Goal: Find specific page/section: Find specific page/section

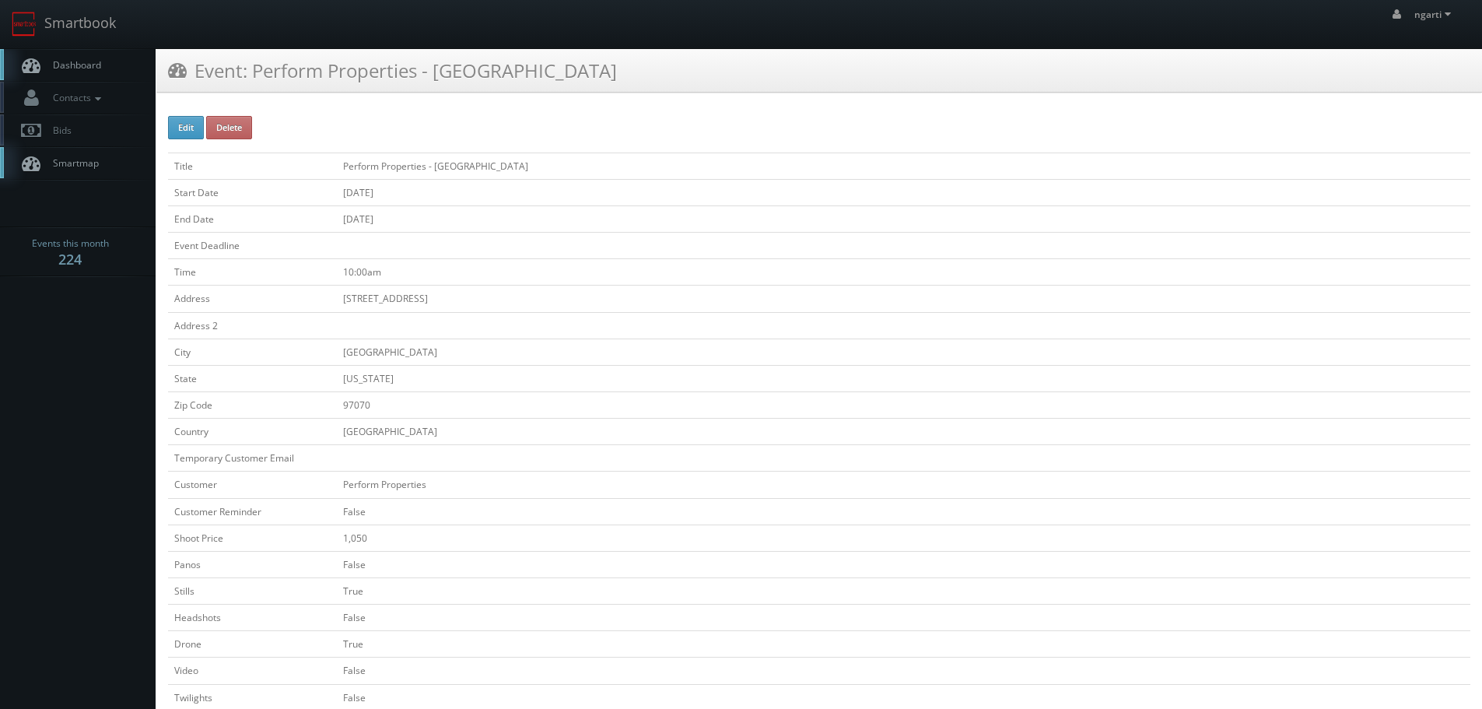
scroll to position [389, 0]
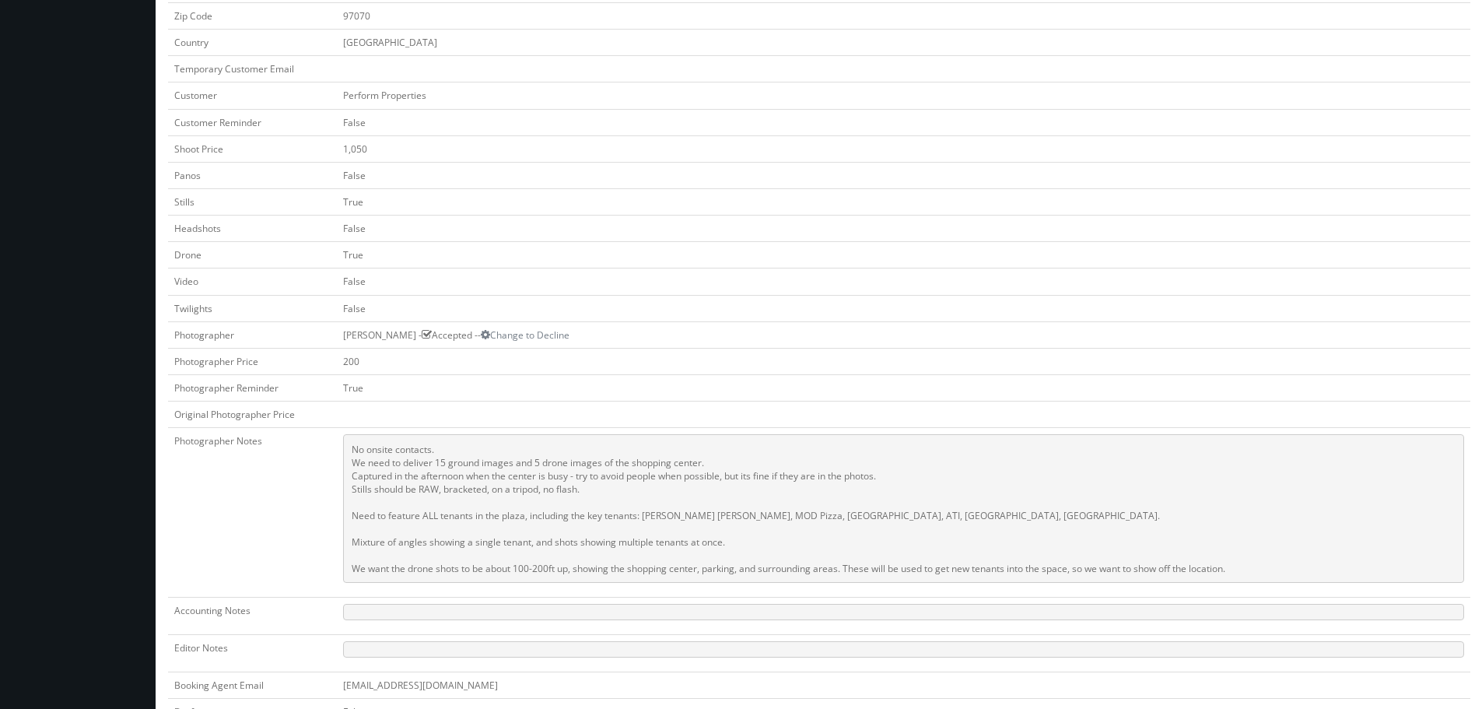
drag, startPoint x: 22, startPoint y: 230, endPoint x: 49, endPoint y: 212, distance: 32.6
click at [22, 230] on body "Smartbook Toggle Side Navigation Toggle Top Navigation ngarti ngarti Profile Lo…" at bounding box center [741, 314] width 1482 height 1407
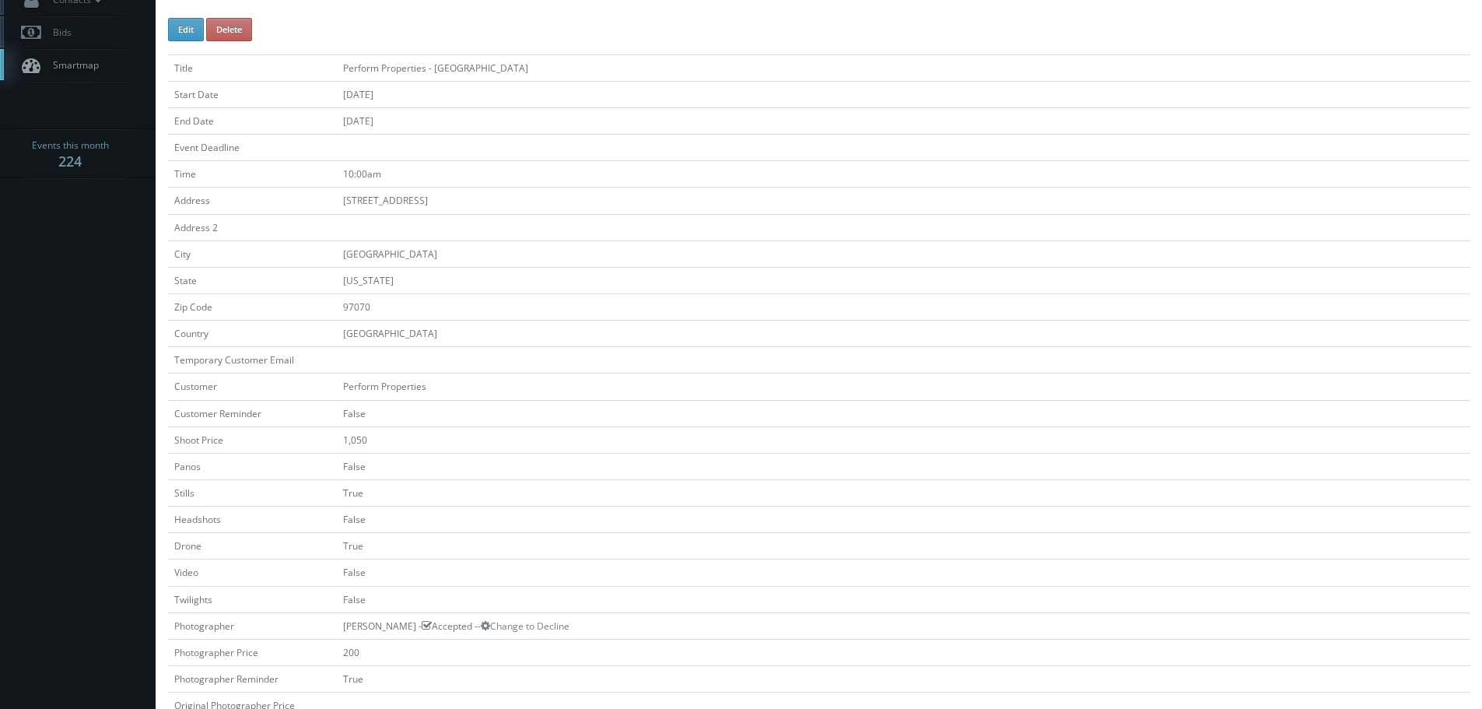
scroll to position [0, 0]
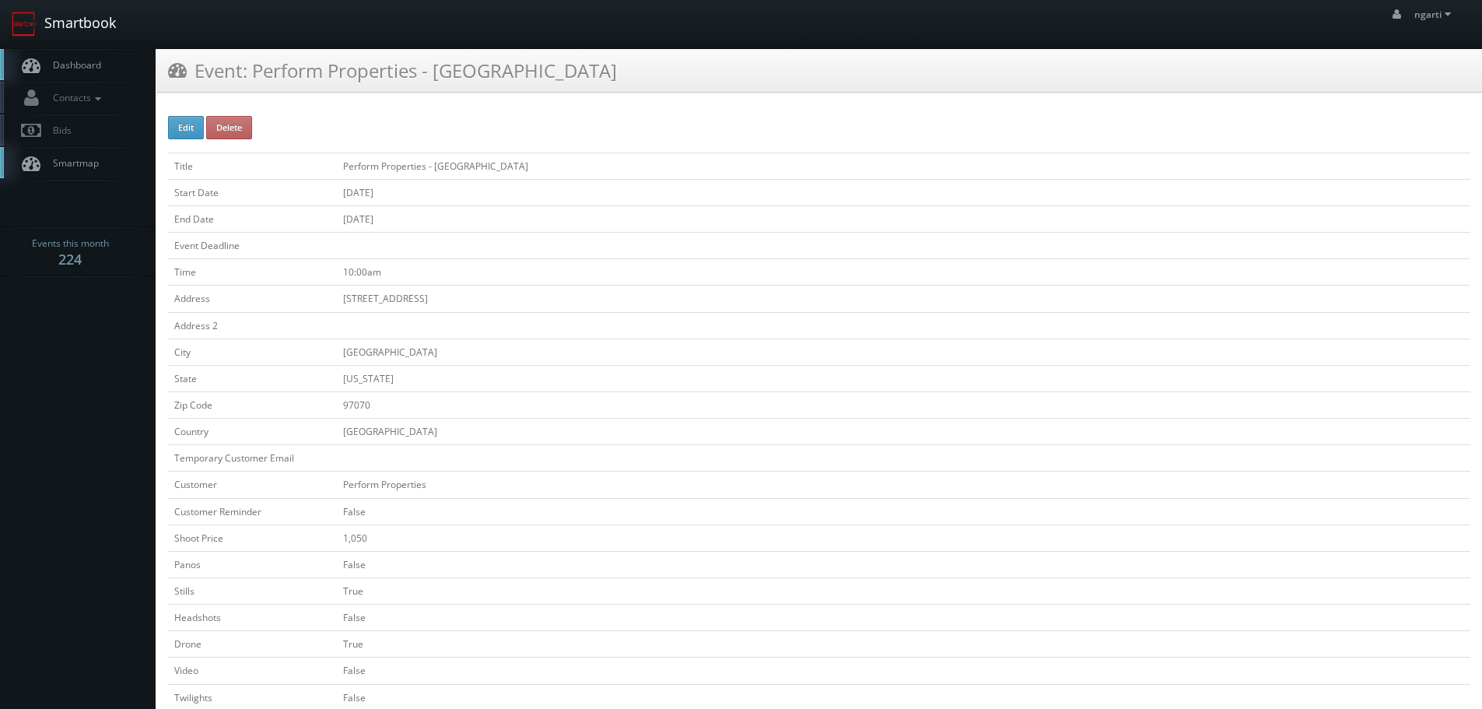
click at [89, 28] on link "Smartbook" at bounding box center [64, 24] width 128 height 48
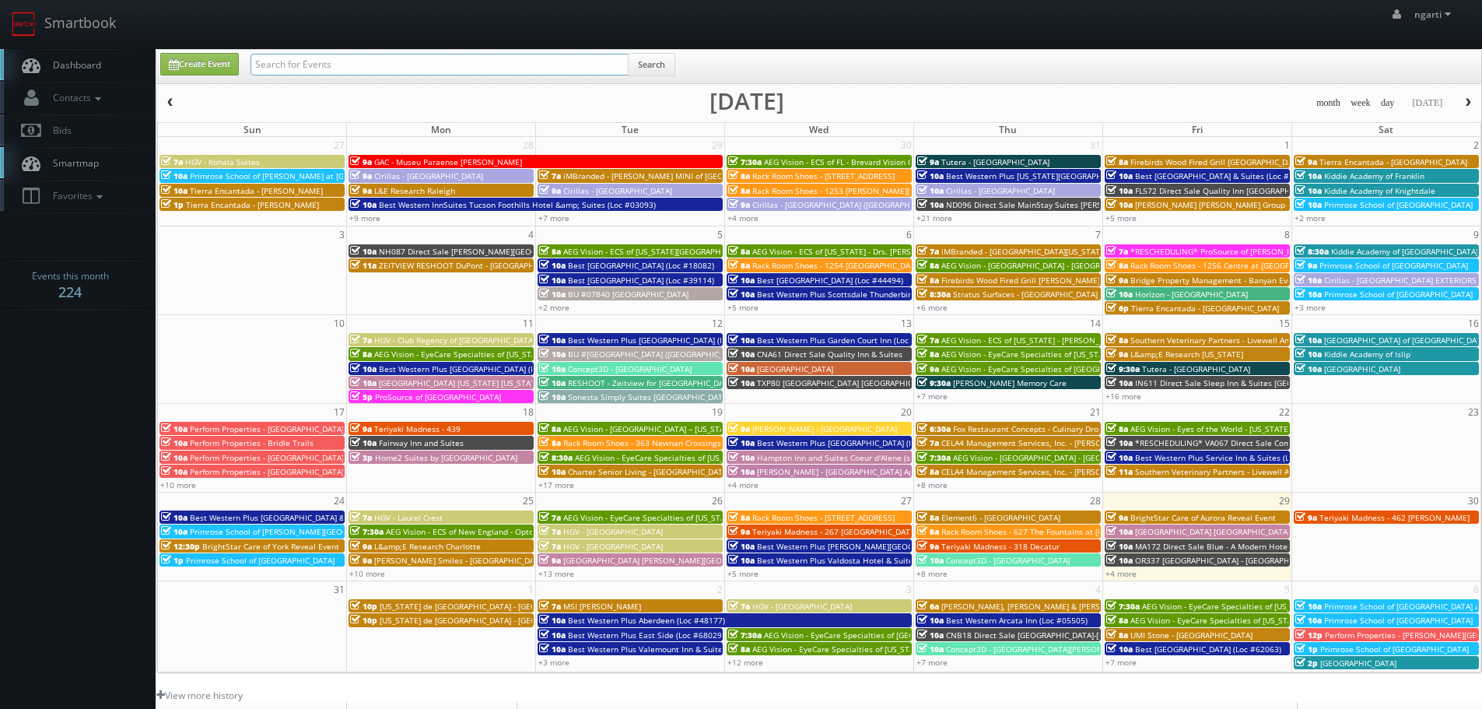
click at [350, 67] on input "text" at bounding box center [440, 65] width 378 height 22
type input "novato"
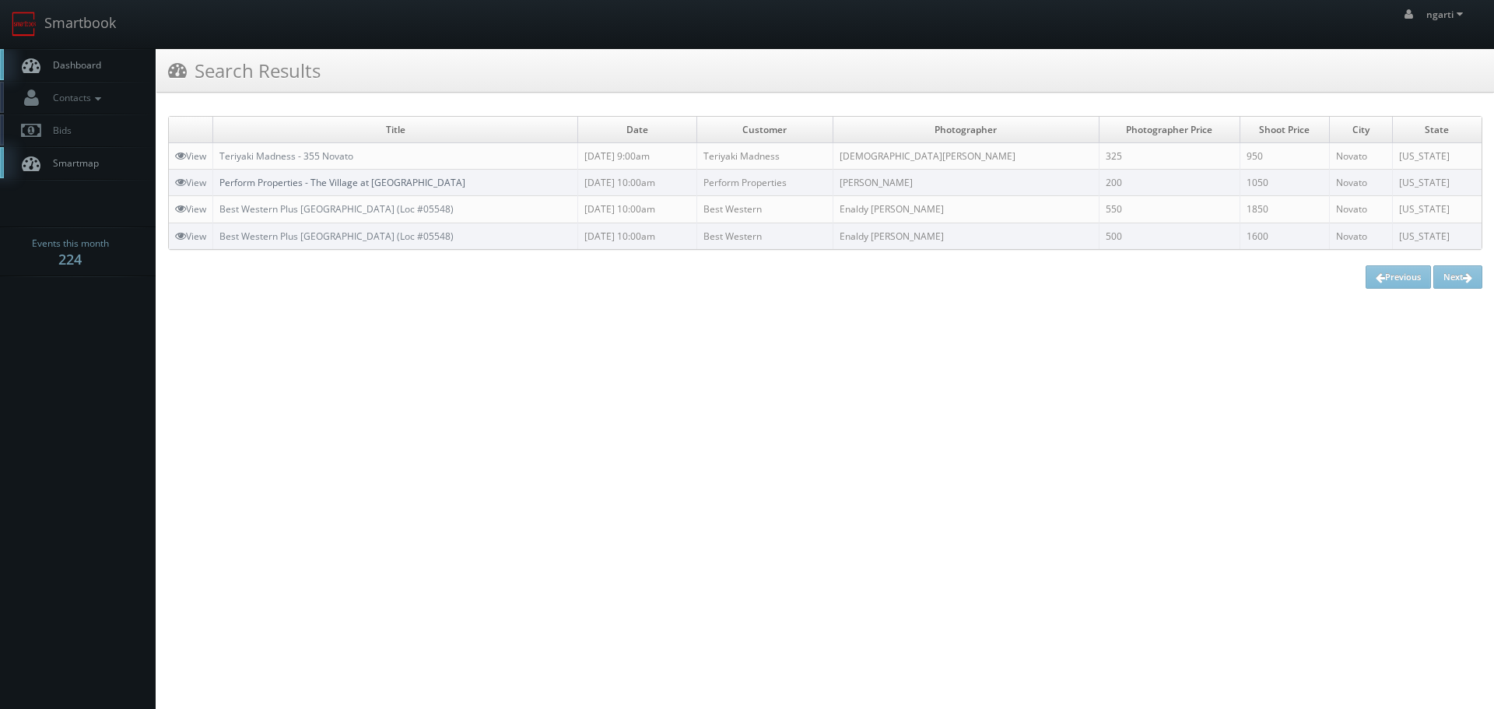
click at [323, 176] on link "Perform Properties - The Village at [GEOGRAPHIC_DATA]" at bounding box center [342, 182] width 246 height 13
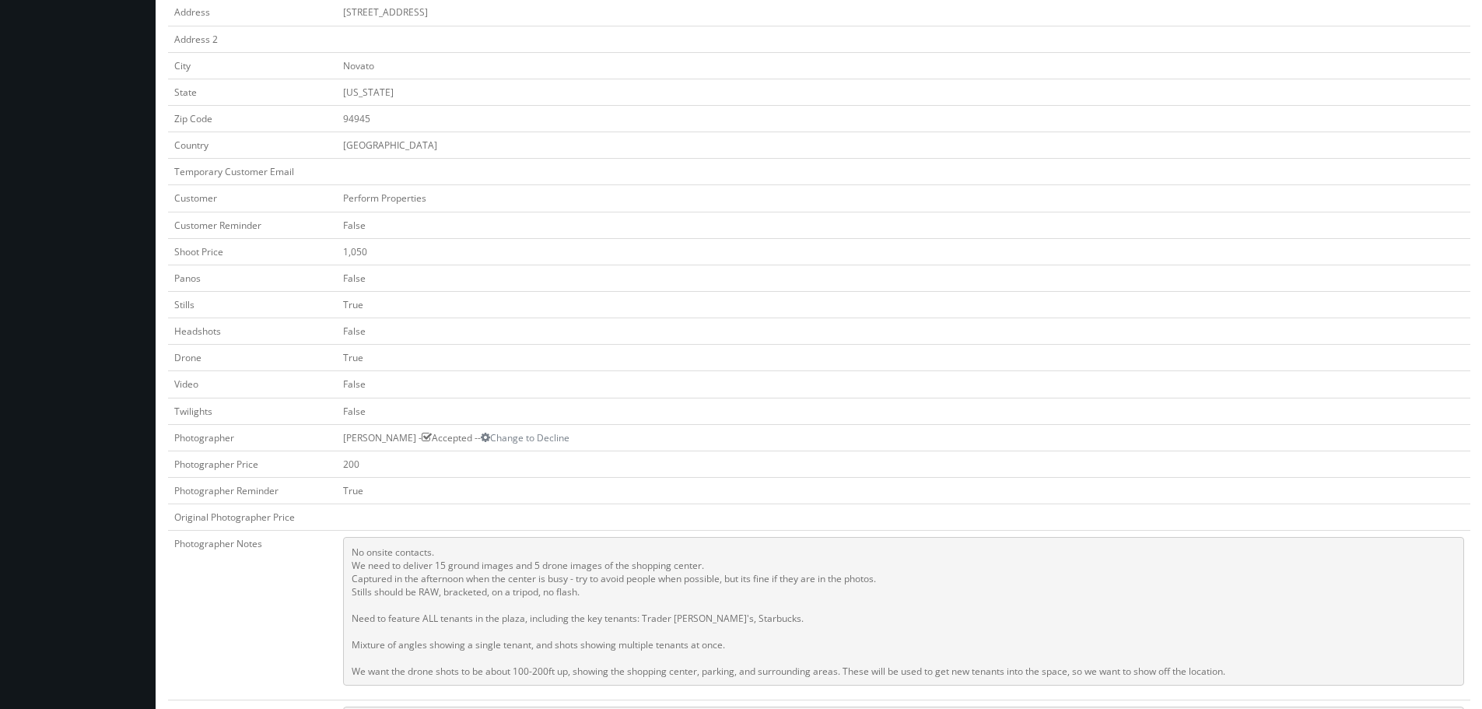
scroll to position [389, 0]
